Goal: Use online tool/utility: Utilize a website feature to perform a specific function

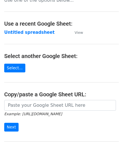
scroll to position [56, 0]
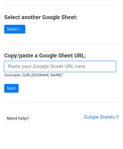
click at [21, 67] on input "url" at bounding box center [60, 66] width 112 height 11
paste input "https://docs.google.com/spreadsheets/d/165IWmw9prA6cIm0pu7o0bQOjsDmDfxPEwfh7yG3…"
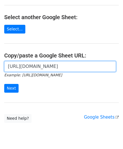
scroll to position [0, 127]
type input "https://docs.google.com/spreadsheets/d/165IWmw9prA6cIm0pu7o0bQOjsDmDfxPEwfh7yG3…"
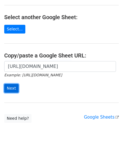
click at [13, 85] on input "Next" at bounding box center [11, 88] width 14 height 9
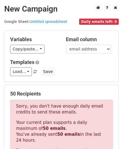
scroll to position [190, 0]
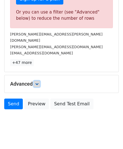
click at [39, 82] on icon at bounding box center [36, 83] width 3 height 3
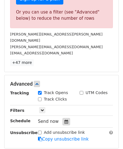
click at [65, 118] on div at bounding box center [67, 121] width 8 height 7
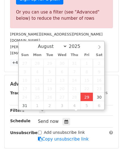
type input "[DATE] 12:00"
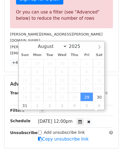
scroll to position [0, 0]
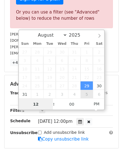
paste input "0"
type input "10"
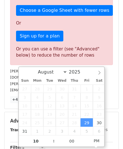
type input "[DATE] 22:00"
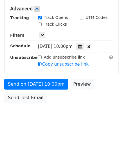
scroll to position [258, 0]
